Goal: Information Seeking & Learning: Learn about a topic

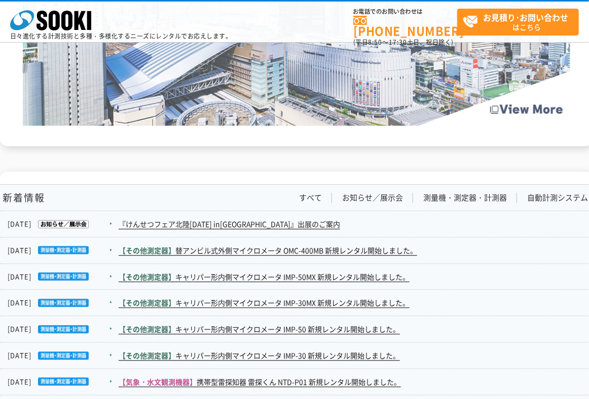
scroll to position [1775, 0]
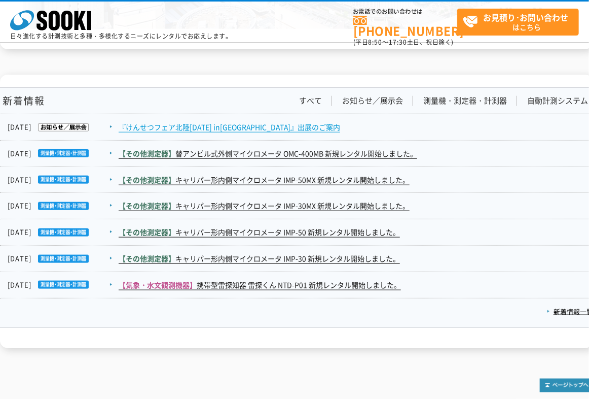
click at [233, 128] on link "『けんせつフェア北陸2025 in新潟』出展のご案内" at bounding box center [230, 127] width 222 height 11
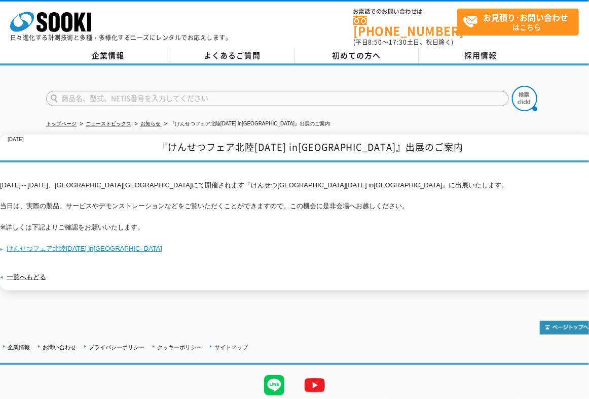
click at [57, 244] on link "けんせつフェア北陸2025 in新潟" at bounding box center [81, 248] width 162 height 8
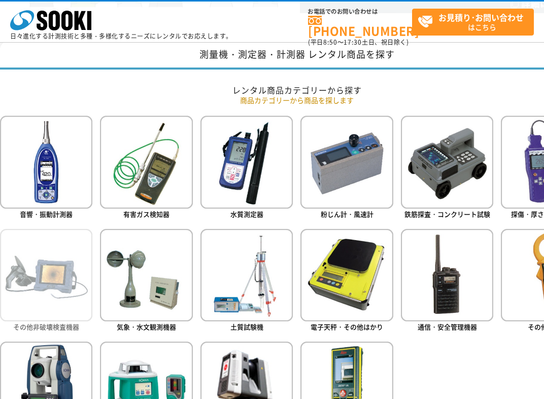
scroll to position [406, 0]
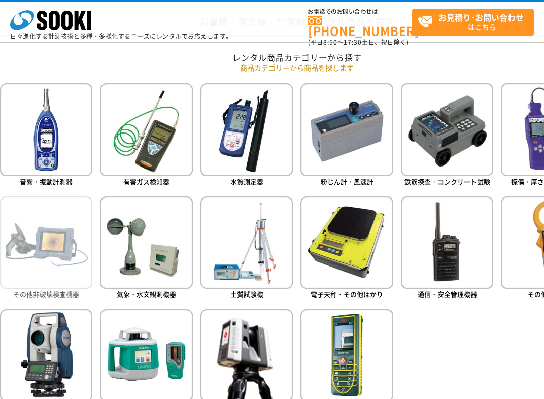
click at [32, 259] on img at bounding box center [46, 242] width 92 height 92
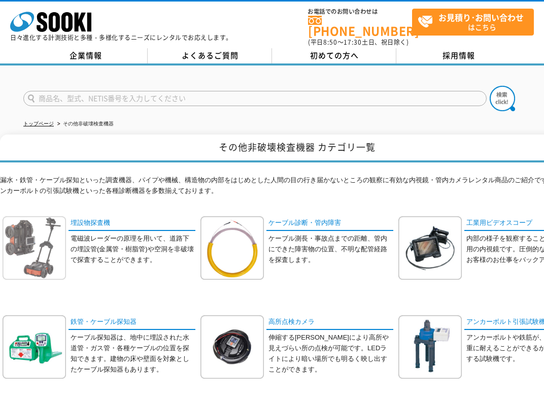
click at [41, 256] on img at bounding box center [34, 247] width 63 height 63
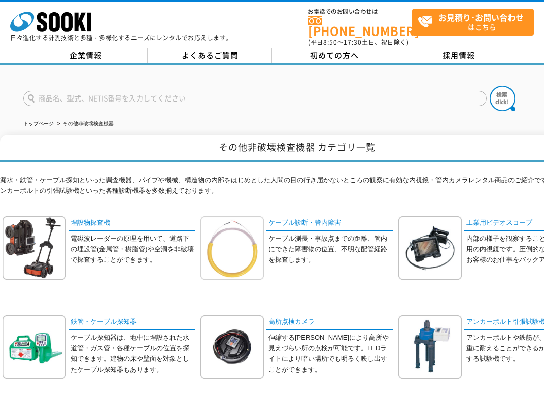
click at [249, 244] on img at bounding box center [231, 247] width 63 height 63
click at [436, 237] on img at bounding box center [429, 247] width 63 height 63
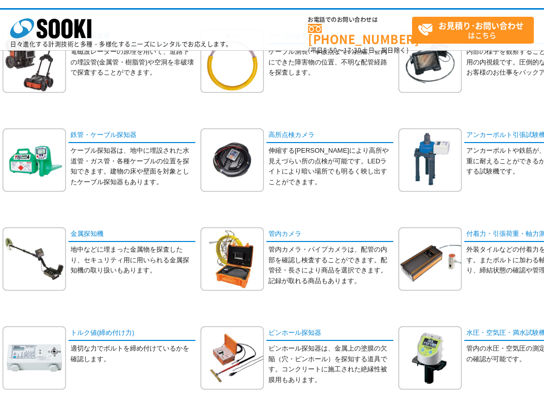
scroll to position [152, 0]
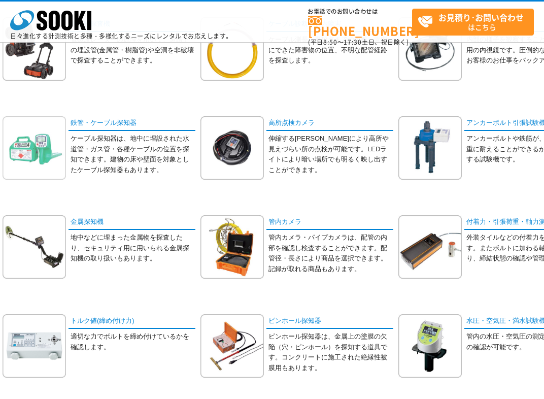
click at [62, 136] on img at bounding box center [34, 147] width 63 height 63
click at [239, 141] on img at bounding box center [231, 147] width 63 height 63
click at [435, 134] on img at bounding box center [429, 147] width 63 height 63
click at [49, 245] on img at bounding box center [34, 246] width 63 height 63
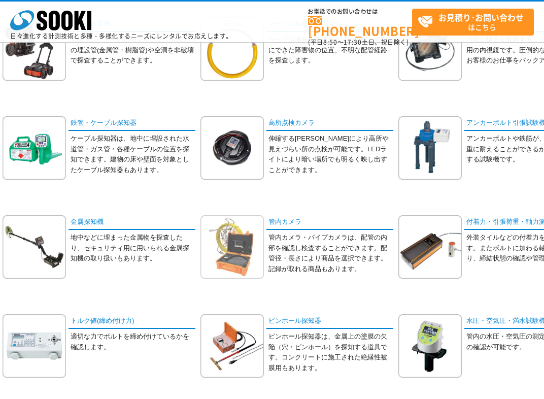
click at [237, 236] on img at bounding box center [231, 246] width 63 height 63
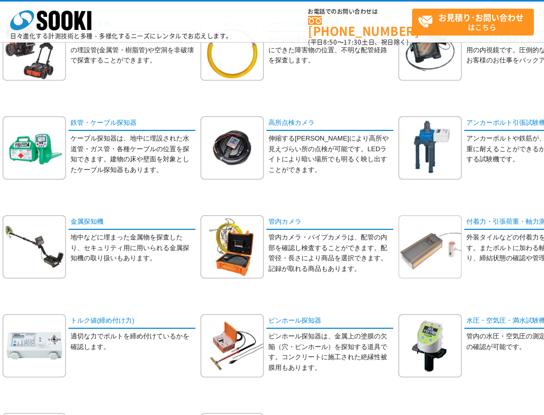
click at [432, 238] on img at bounding box center [429, 246] width 63 height 63
click at [32, 354] on img at bounding box center [34, 345] width 63 height 63
click at [230, 347] on img at bounding box center [231, 345] width 63 height 63
click at [440, 343] on img at bounding box center [429, 345] width 63 height 63
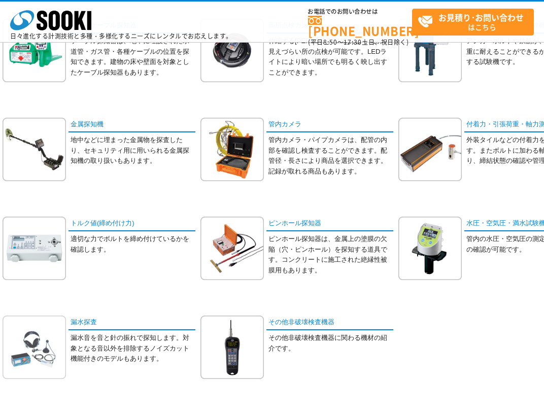
scroll to position [304, 0]
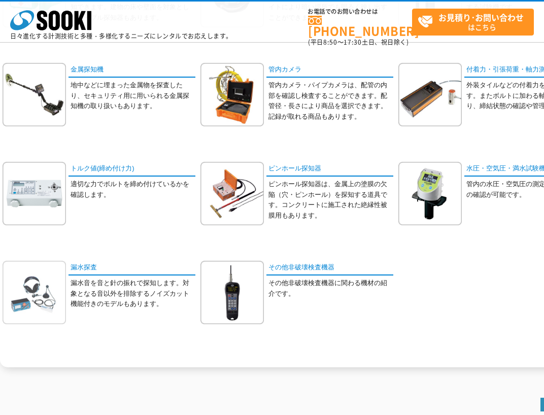
click at [41, 301] on img at bounding box center [34, 292] width 63 height 63
click at [224, 285] on img at bounding box center [231, 292] width 63 height 63
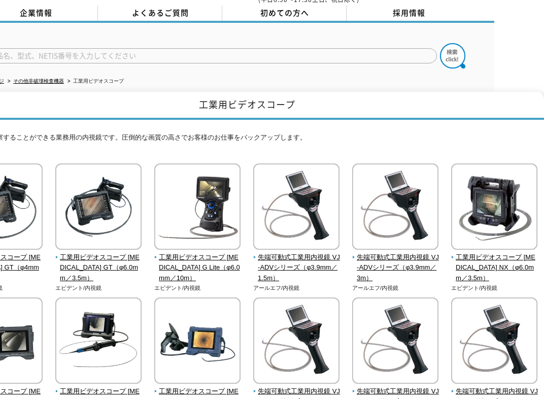
scroll to position [43, 0]
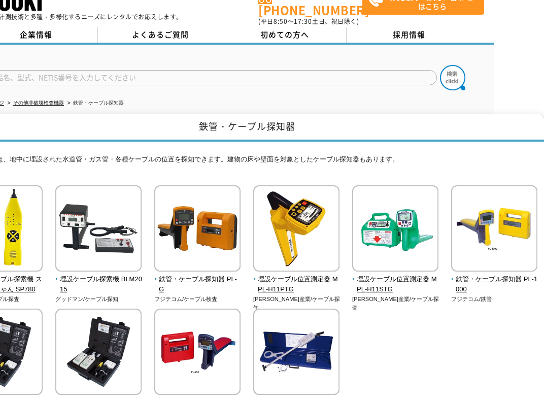
scroll to position [21, 0]
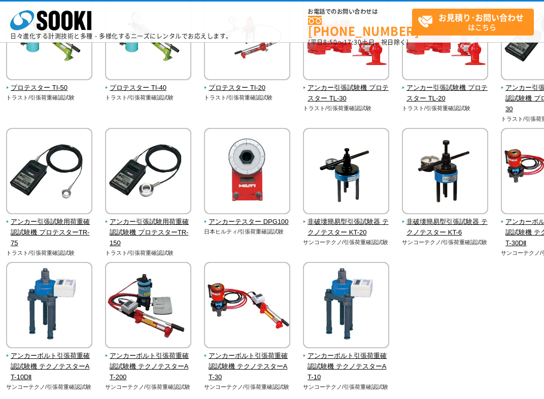
scroll to position [329, 0]
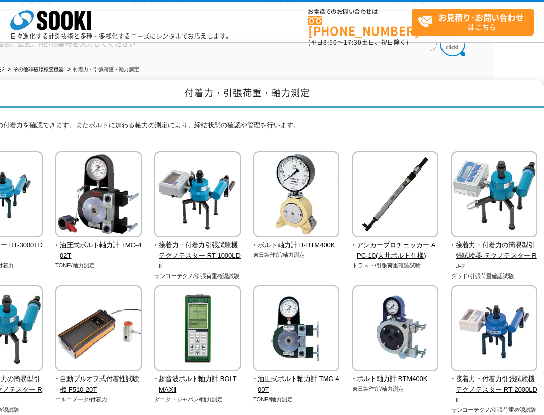
scroll to position [0, 50]
